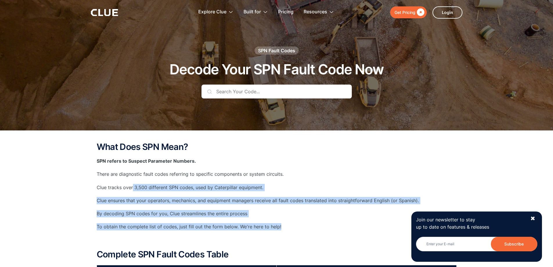
drag, startPoint x: 288, startPoint y: 228, endPoint x: 121, endPoint y: 173, distance: 175.2
click at [123, 177] on div "What Does SPN Mean? SPN refers to Suspect Parameter Numbers. There are diagnost…" at bounding box center [277, 203] width 360 height 123
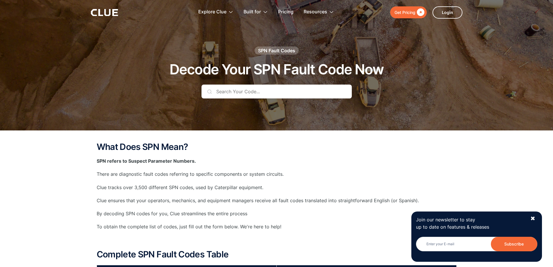
drag, startPoint x: 121, startPoint y: 173, endPoint x: 121, endPoint y: 169, distance: 4.2
click at [121, 170] on div "What Does SPN Mean? SPN refers to Suspect Parameter Numbers. There are diagnost…" at bounding box center [277, 203] width 360 height 123
drag, startPoint x: 121, startPoint y: 169, endPoint x: 109, endPoint y: 157, distance: 16.9
click at [109, 157] on div "What Does SPN Mean? SPN refers to Suspect Parameter Numbers. There are diagnost…" at bounding box center [277, 203] width 360 height 123
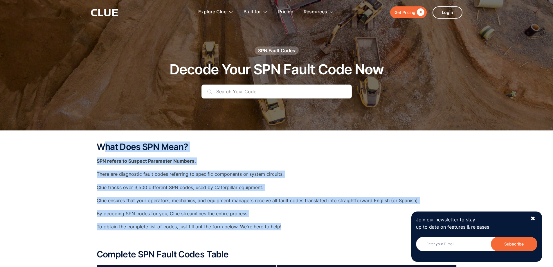
drag, startPoint x: 103, startPoint y: 144, endPoint x: 288, endPoint y: 228, distance: 203.5
click at [288, 228] on div "What Does SPN Mean? SPN refers to Suspect Parameter Numbers. There are diagnost…" at bounding box center [277, 203] width 360 height 123
click at [281, 227] on p "To obtain the complete list of codes, just fill out the form below. We're here …" at bounding box center [277, 226] width 360 height 7
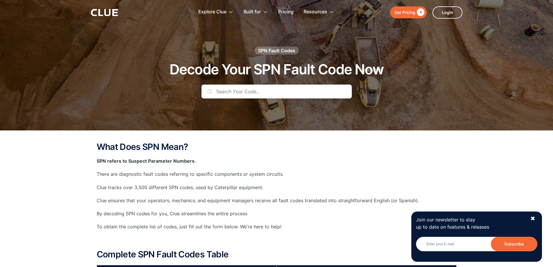
click at [536, 215] on div "Join our newsletter to stay up to date on features & releases Newsletter Subscr…" at bounding box center [477, 237] width 131 height 50
click at [535, 218] on div "✖" at bounding box center [533, 218] width 5 height 7
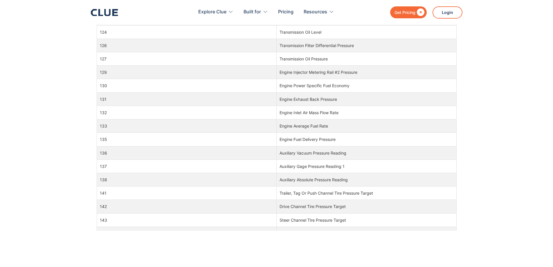
scroll to position [494, 0]
